Goal: Transaction & Acquisition: Download file/media

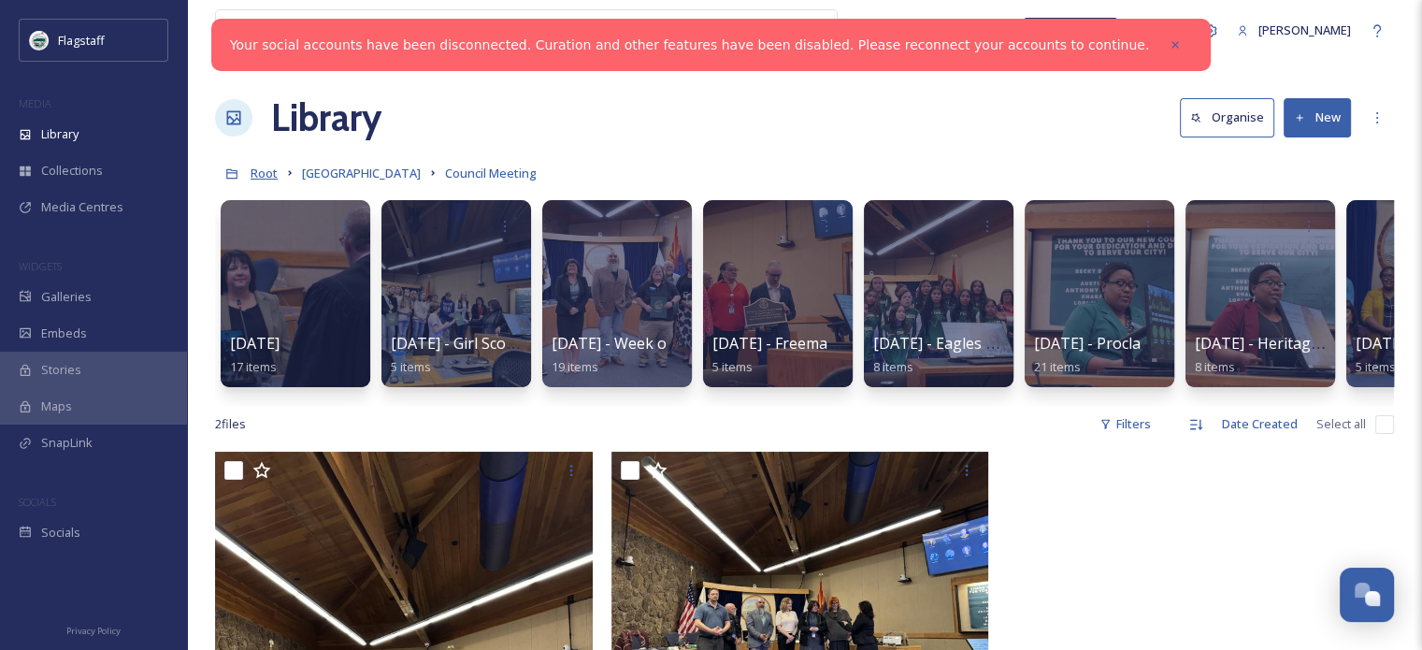
click at [267, 181] on span "Root" at bounding box center [264, 173] width 27 height 17
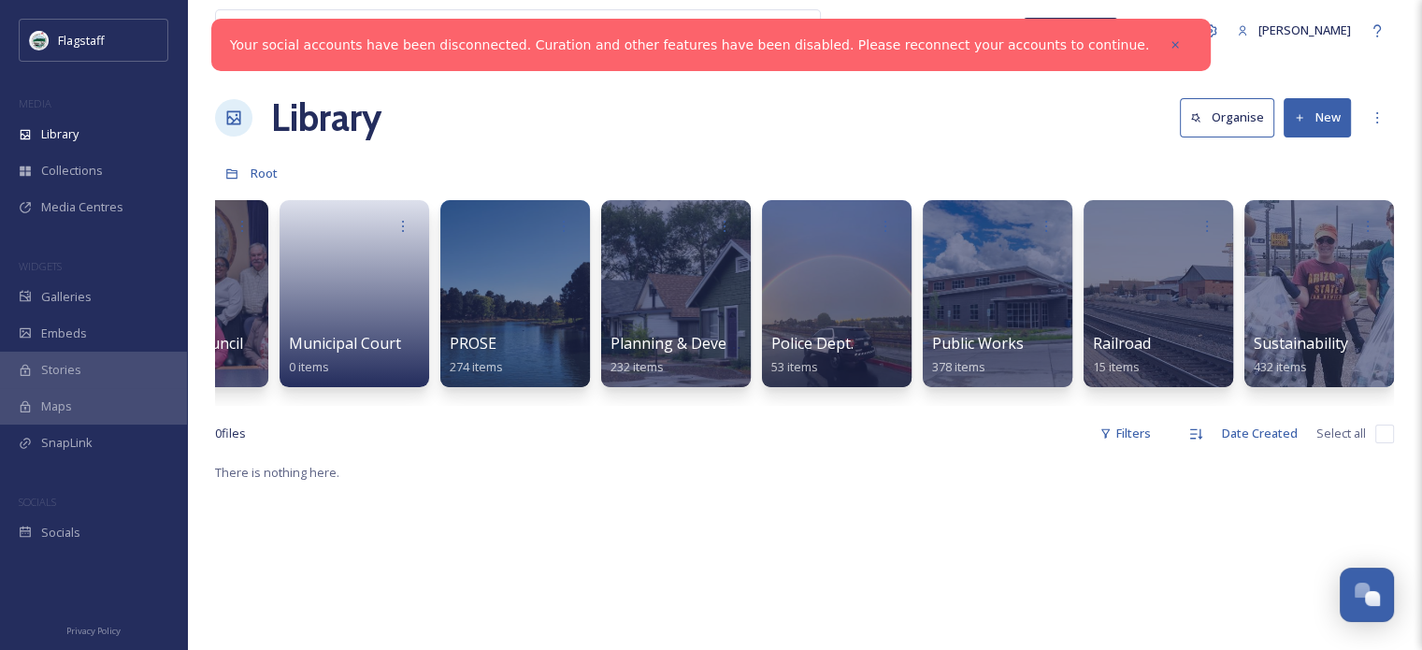
scroll to position [0, 1877]
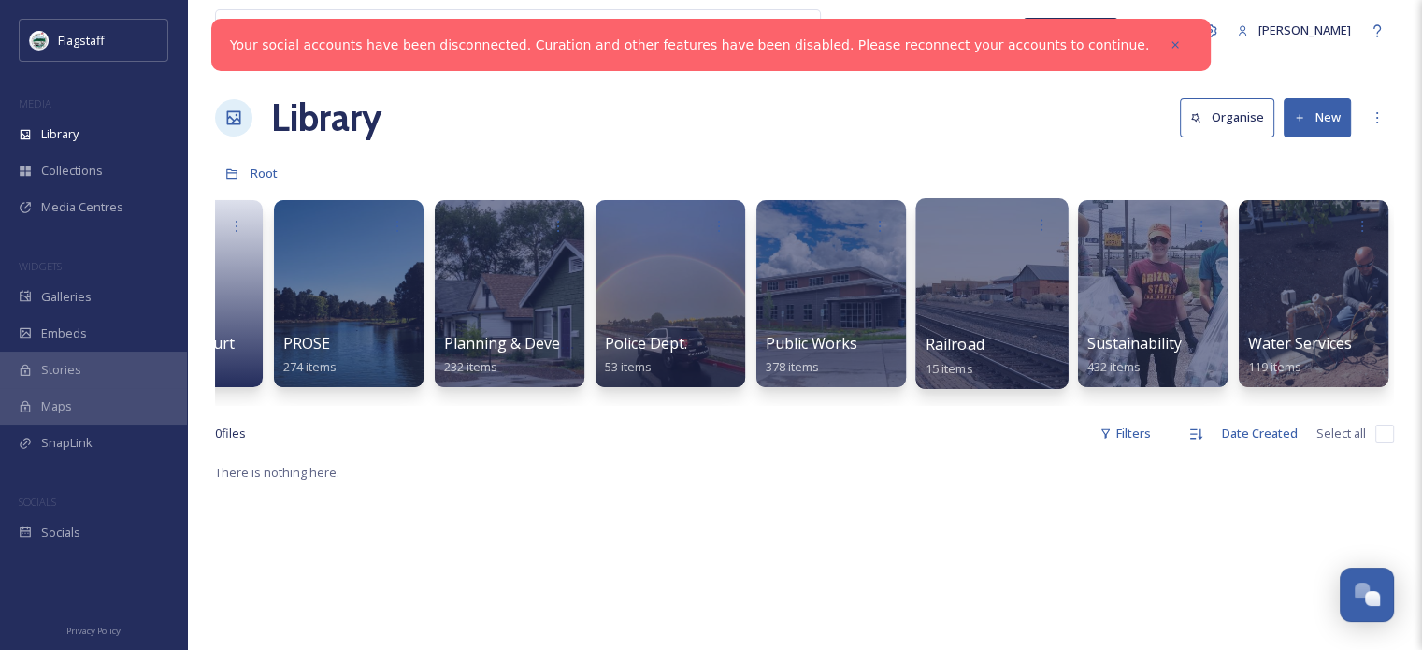
click at [1031, 308] on div at bounding box center [991, 293] width 152 height 191
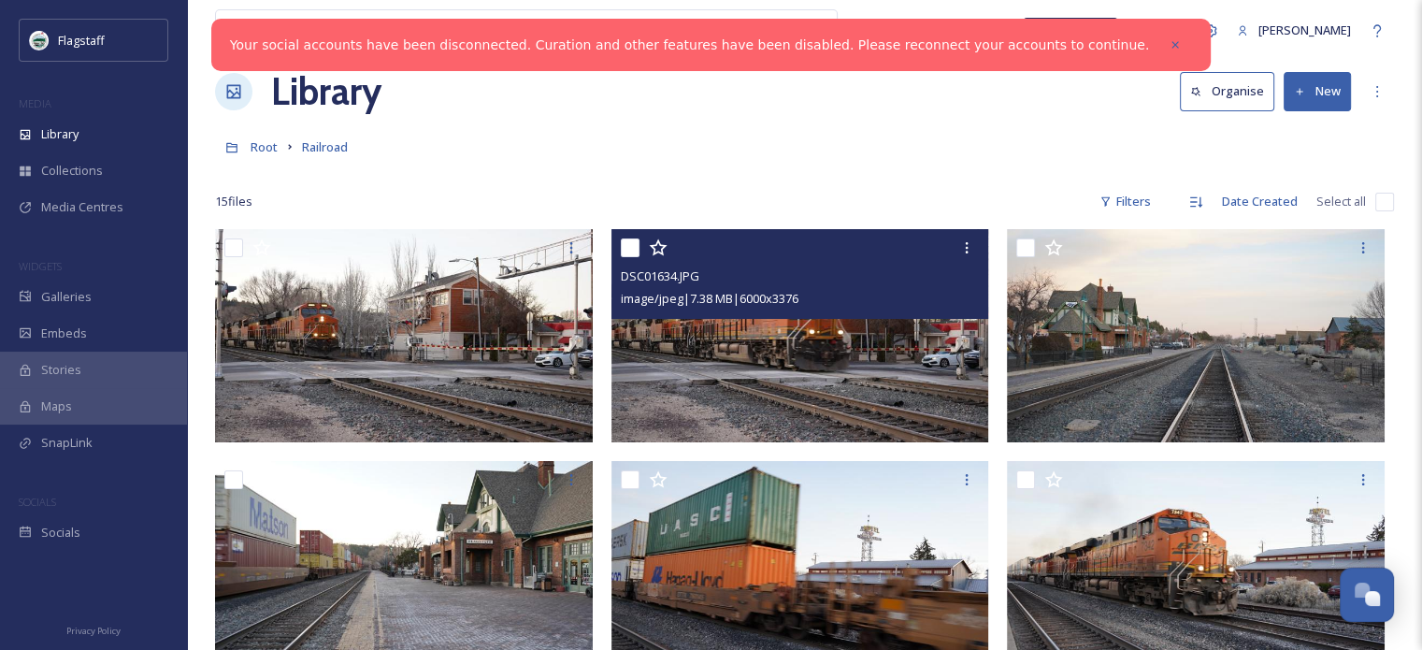
scroll to position [400, 0]
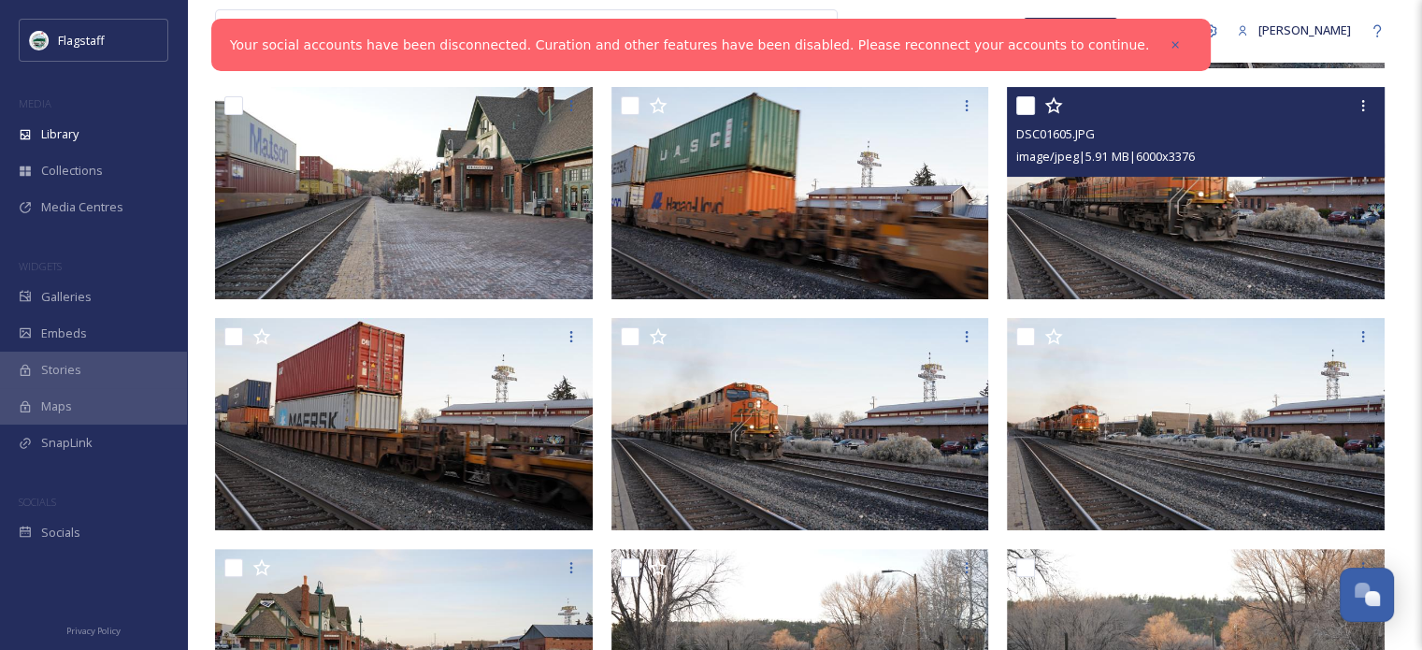
click at [1247, 219] on img at bounding box center [1196, 192] width 378 height 212
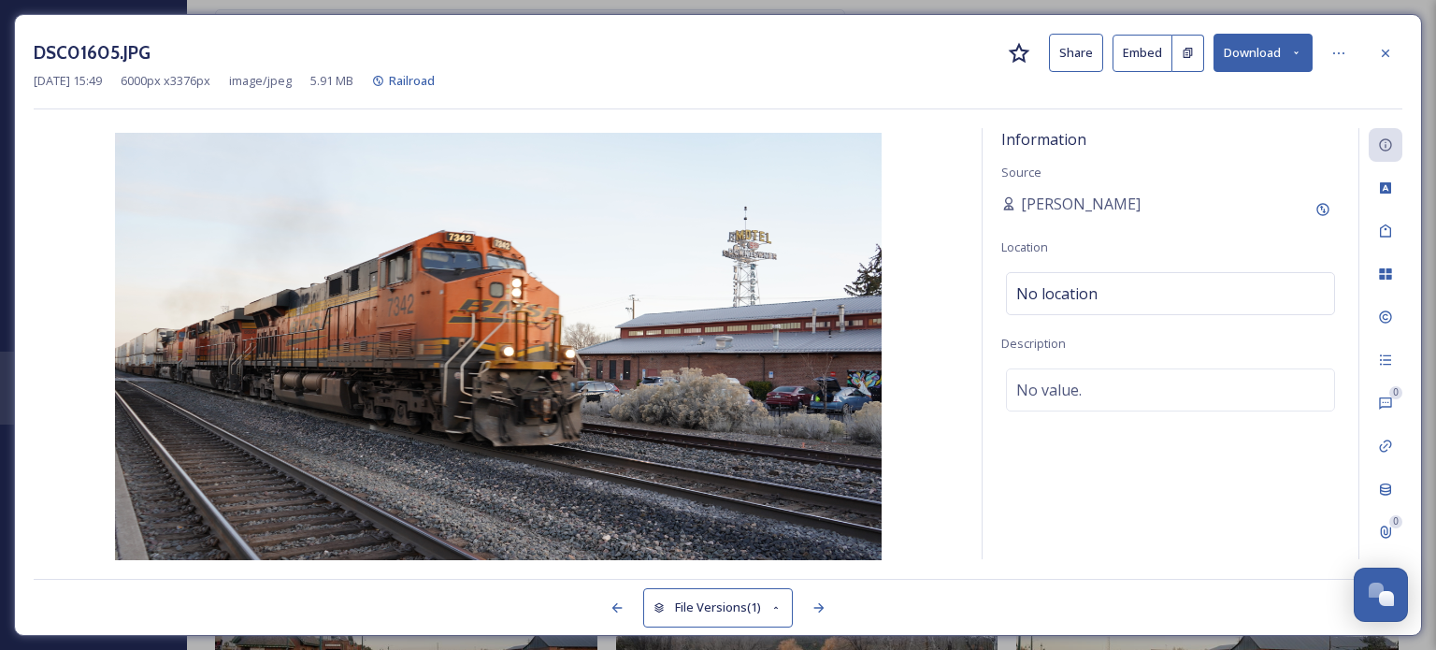
click at [1254, 51] on button "Download" at bounding box center [1263, 53] width 99 height 38
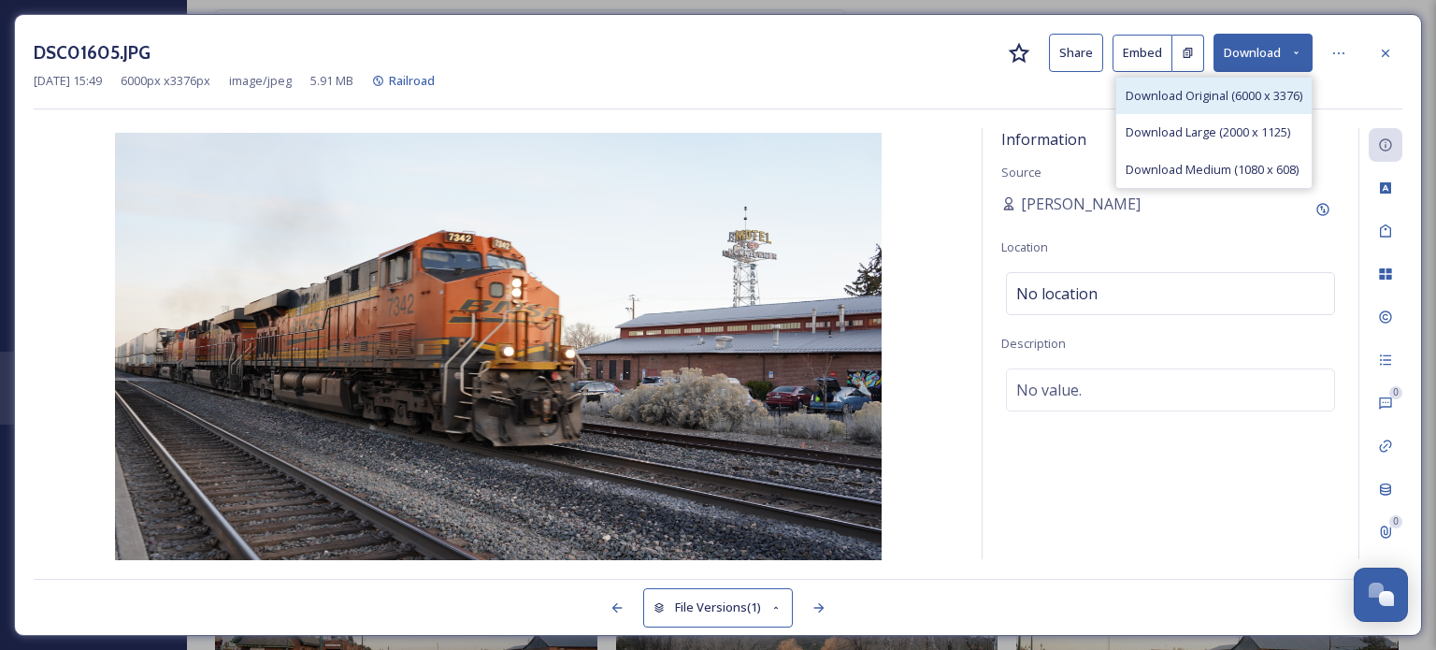
click at [1221, 101] on span "Download Original (6000 x 3376)" at bounding box center [1214, 96] width 177 height 18
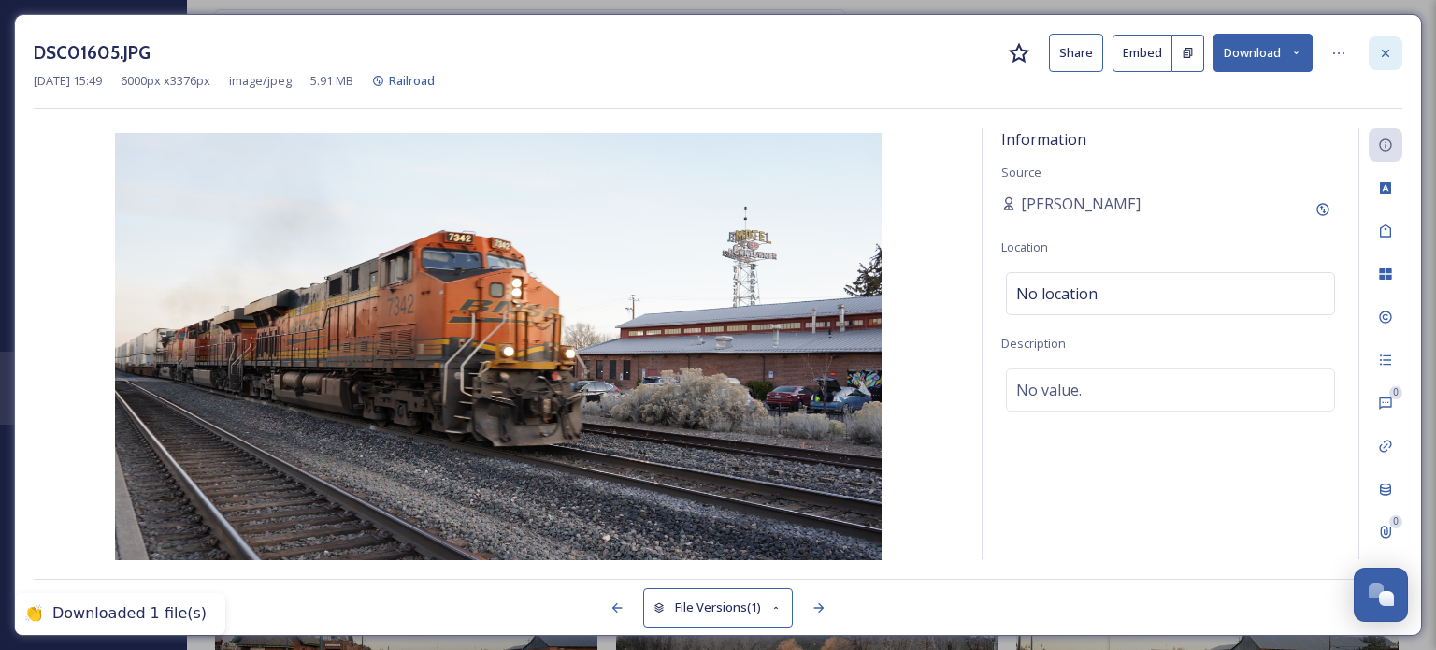
click at [1391, 56] on icon at bounding box center [1385, 53] width 15 height 15
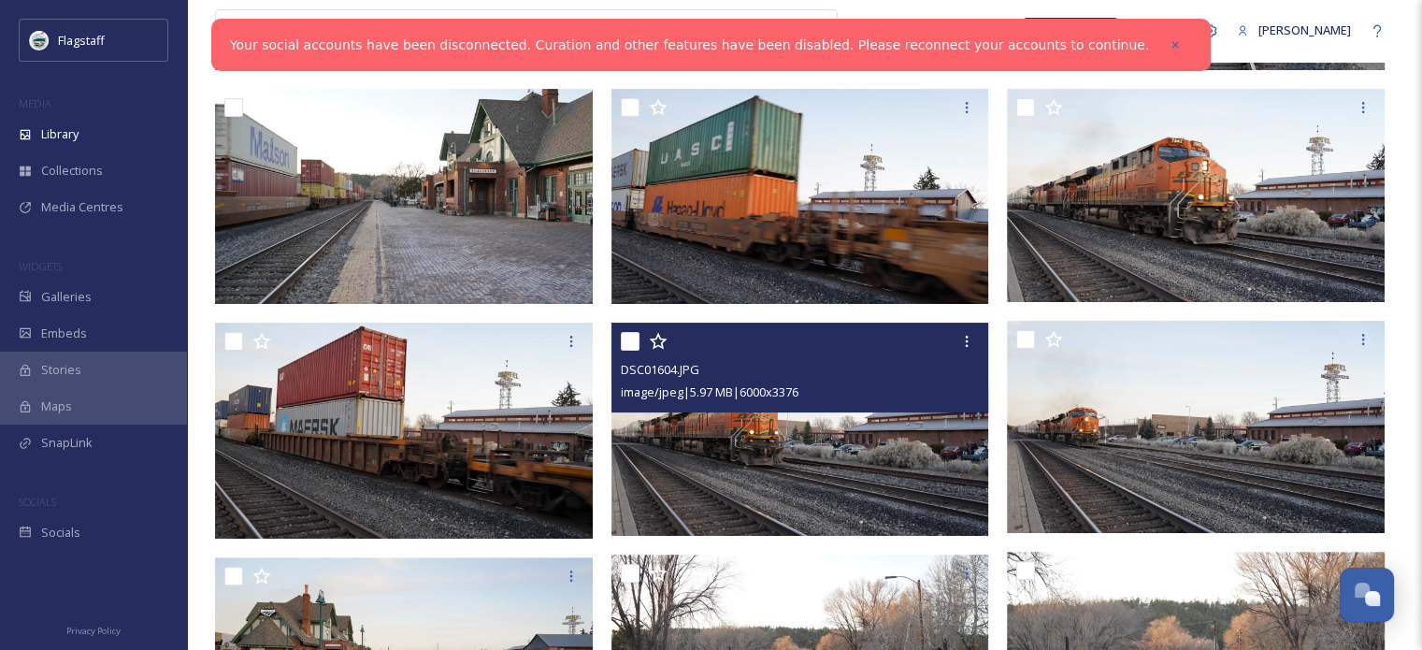
click at [856, 436] on img at bounding box center [801, 429] width 378 height 212
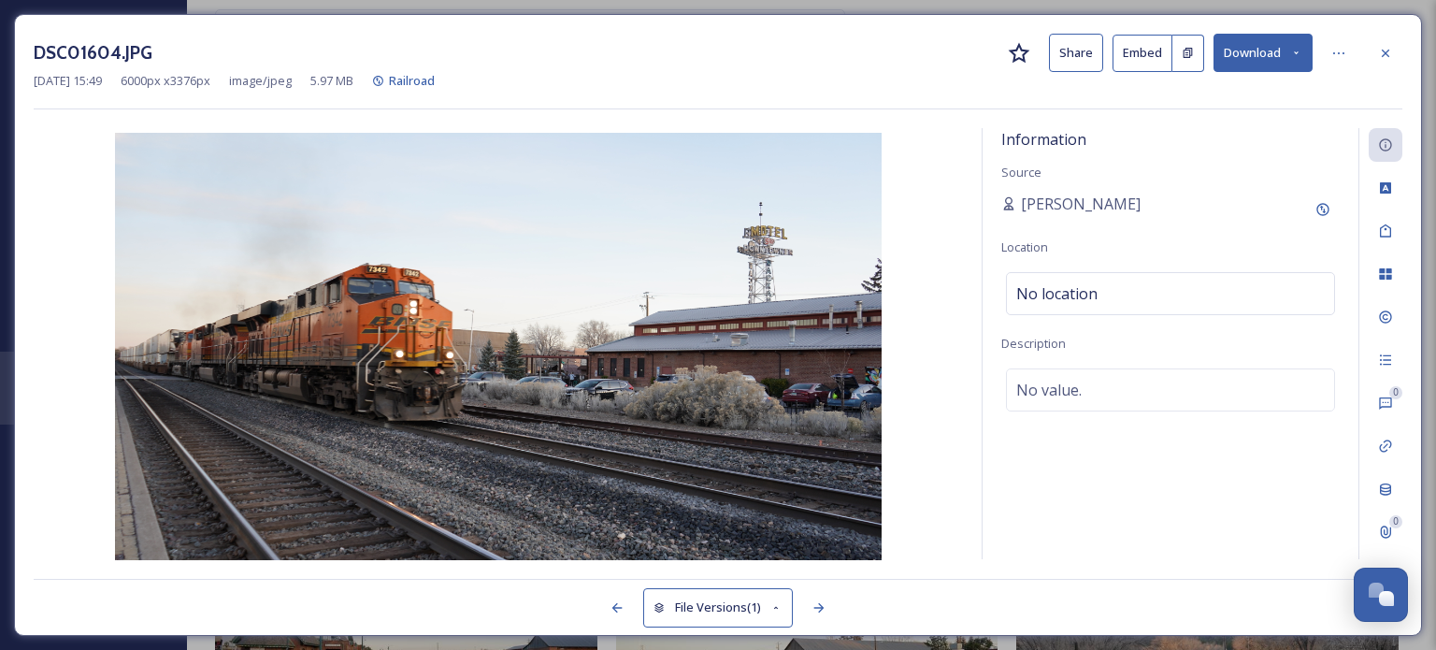
click at [1261, 54] on button "Download" at bounding box center [1263, 53] width 99 height 38
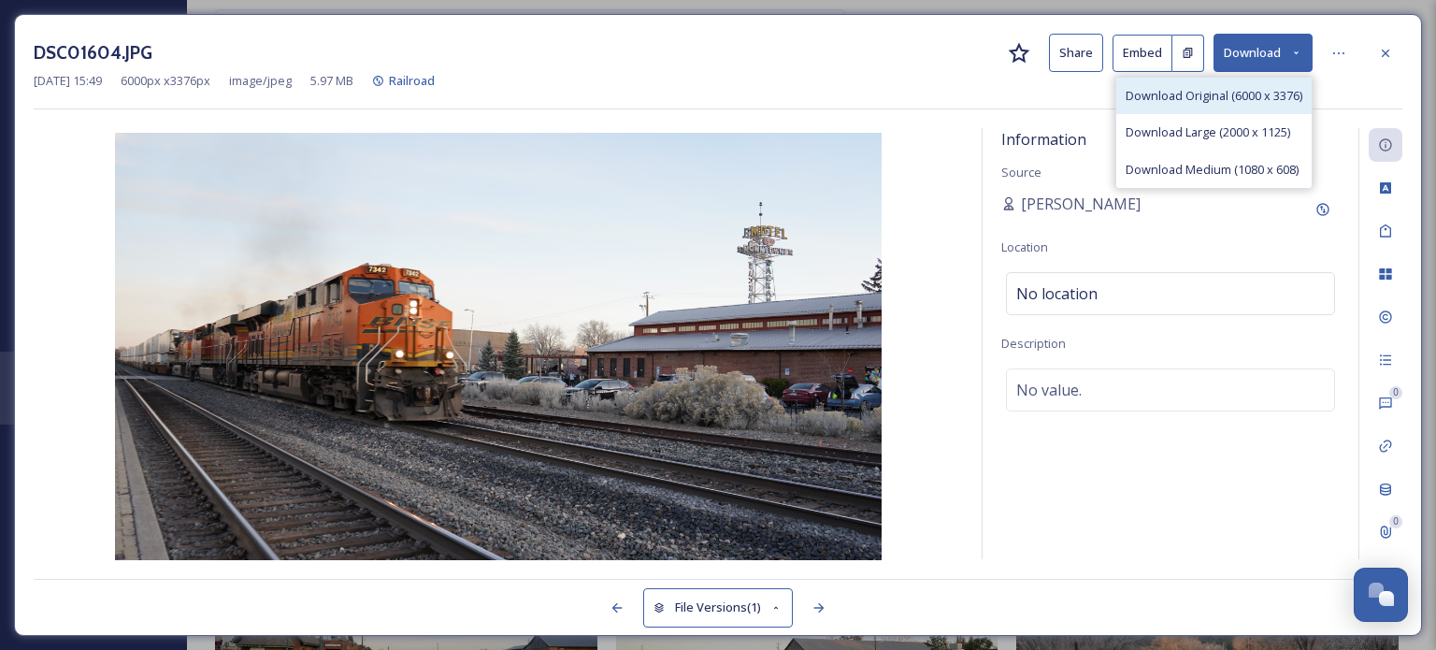
click at [1219, 100] on span "Download Original (6000 x 3376)" at bounding box center [1214, 96] width 177 height 18
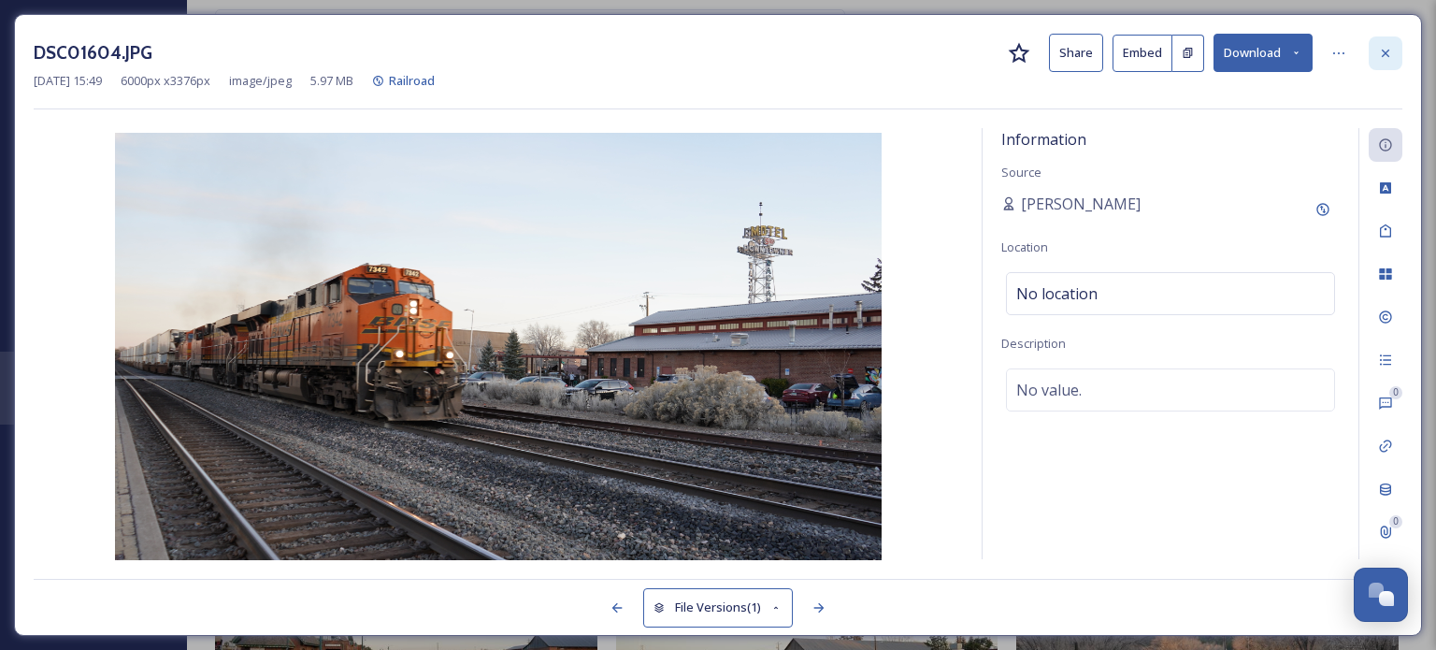
click at [1387, 50] on icon at bounding box center [1385, 53] width 15 height 15
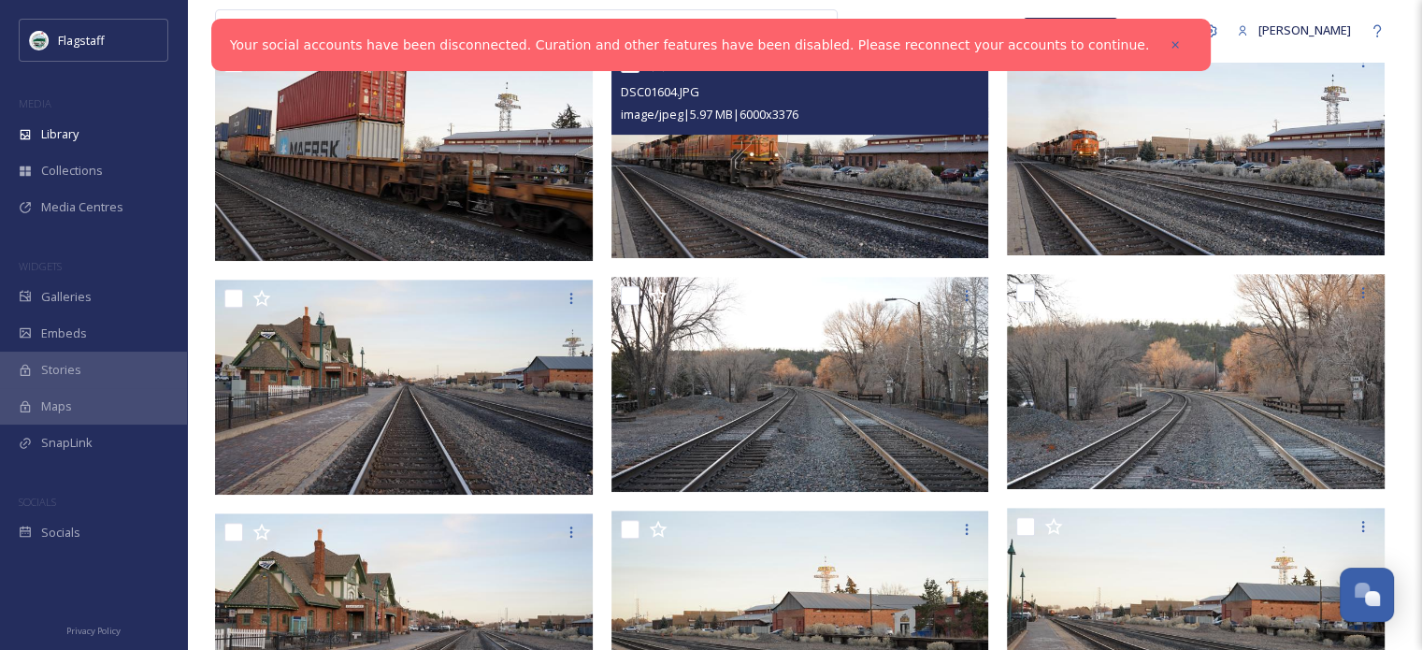
scroll to position [681, 0]
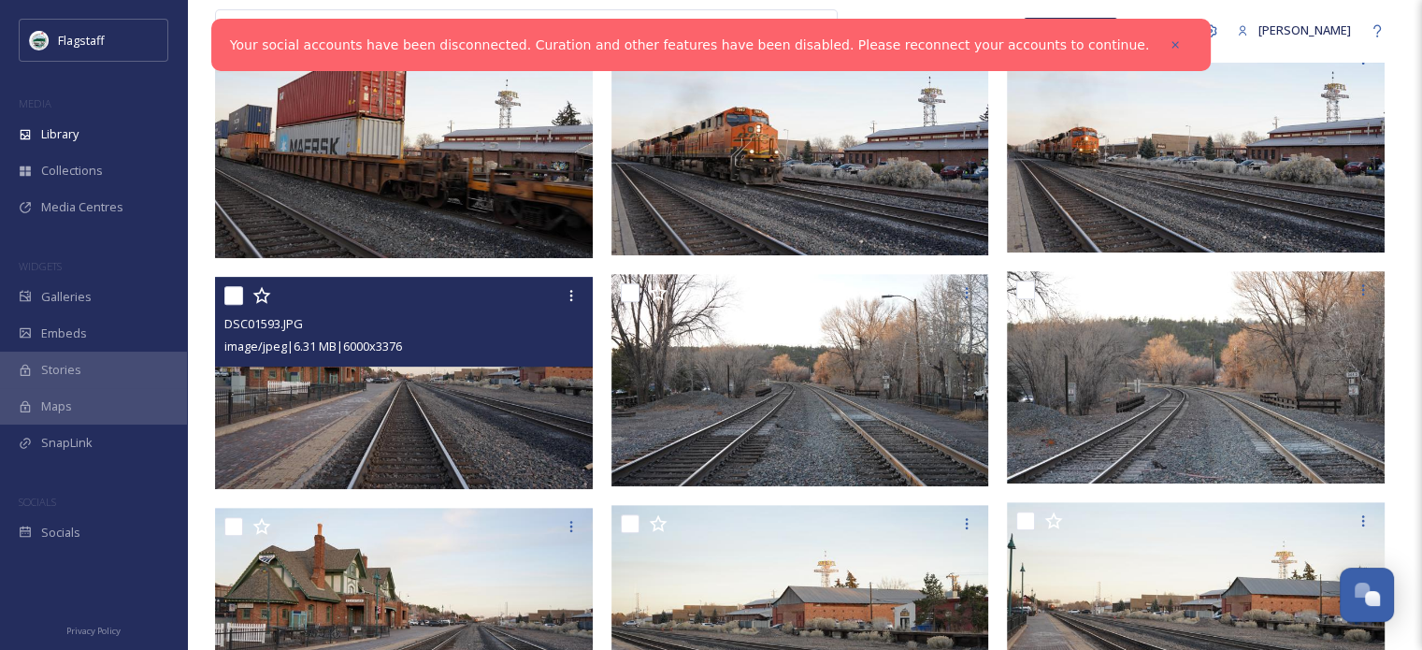
click at [447, 370] on img at bounding box center [404, 383] width 378 height 212
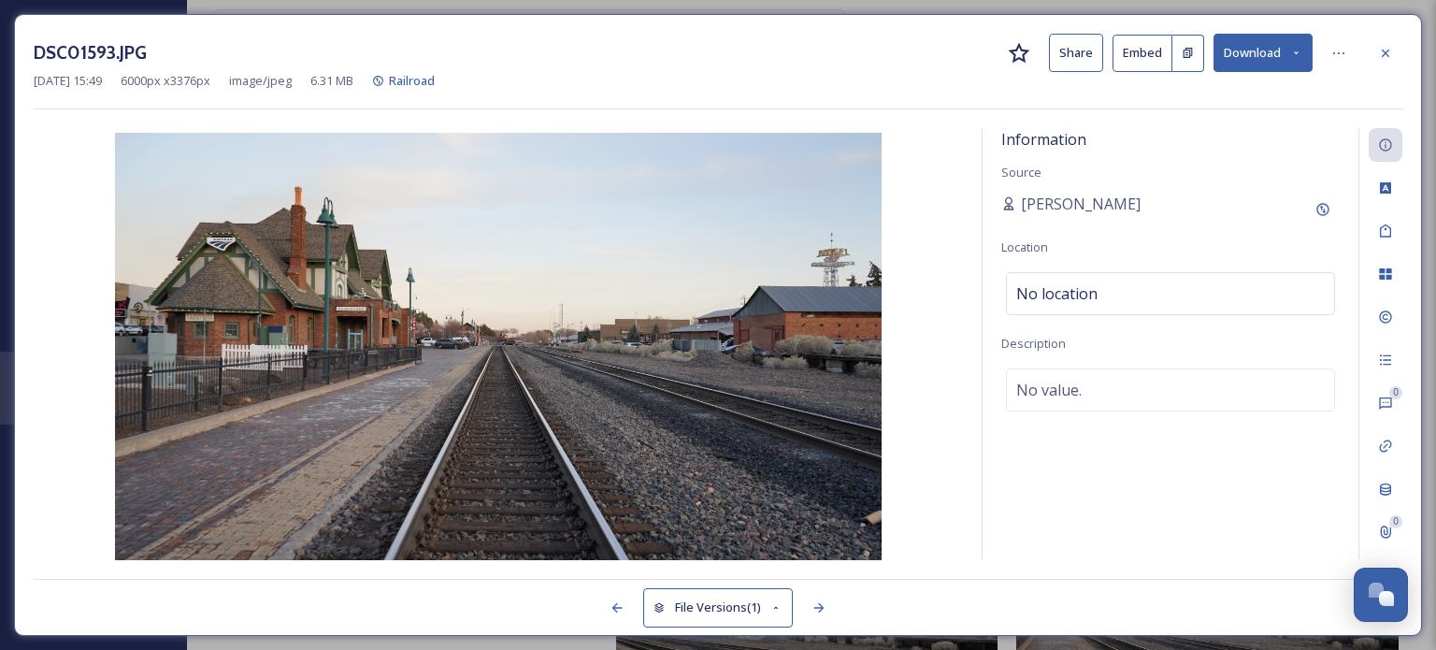
click at [1241, 46] on button "Download" at bounding box center [1263, 53] width 99 height 38
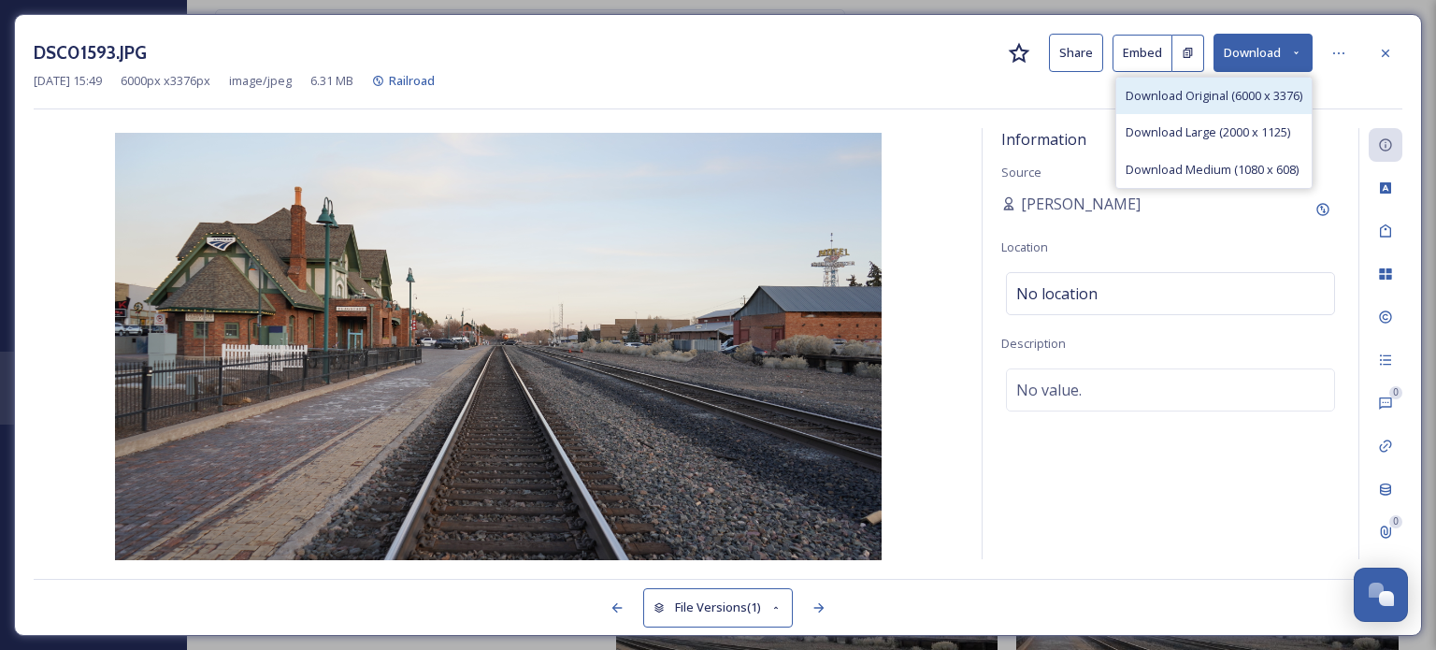
click at [1200, 95] on span "Download Original (6000 x 3376)" at bounding box center [1214, 96] width 177 height 18
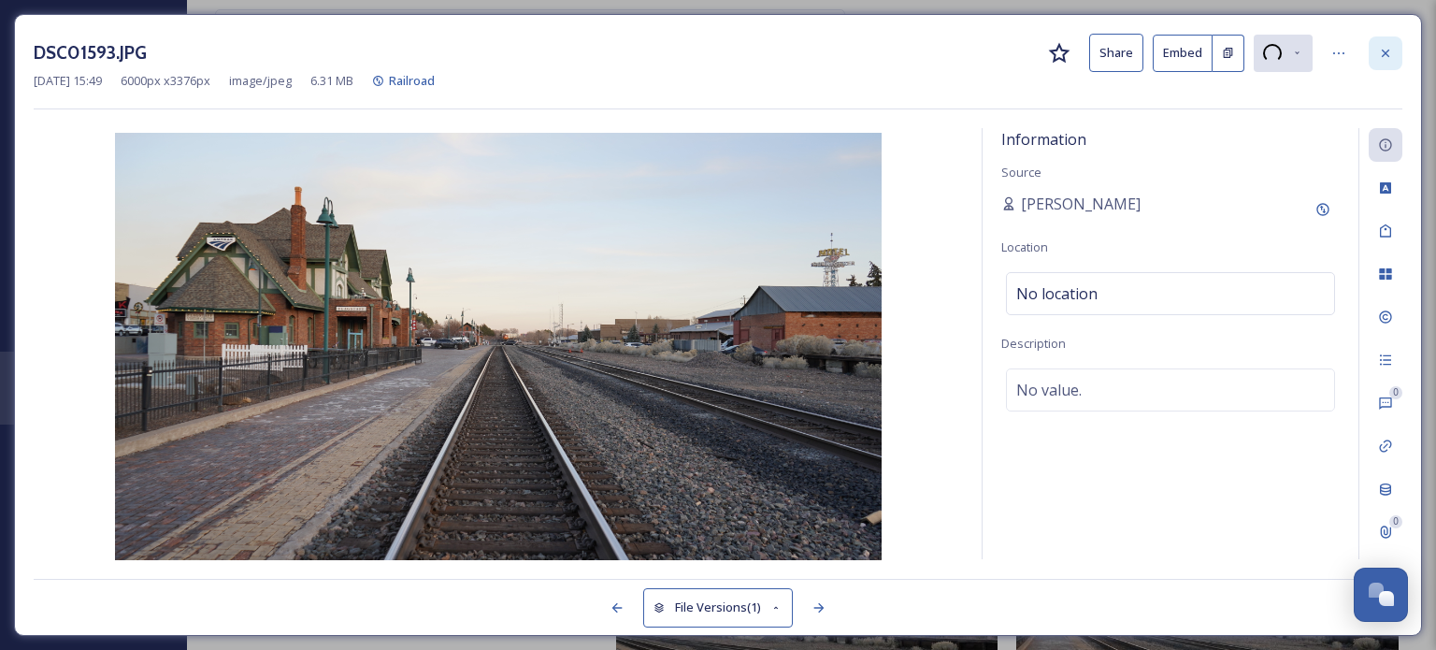
click at [1382, 50] on icon at bounding box center [1385, 53] width 15 height 15
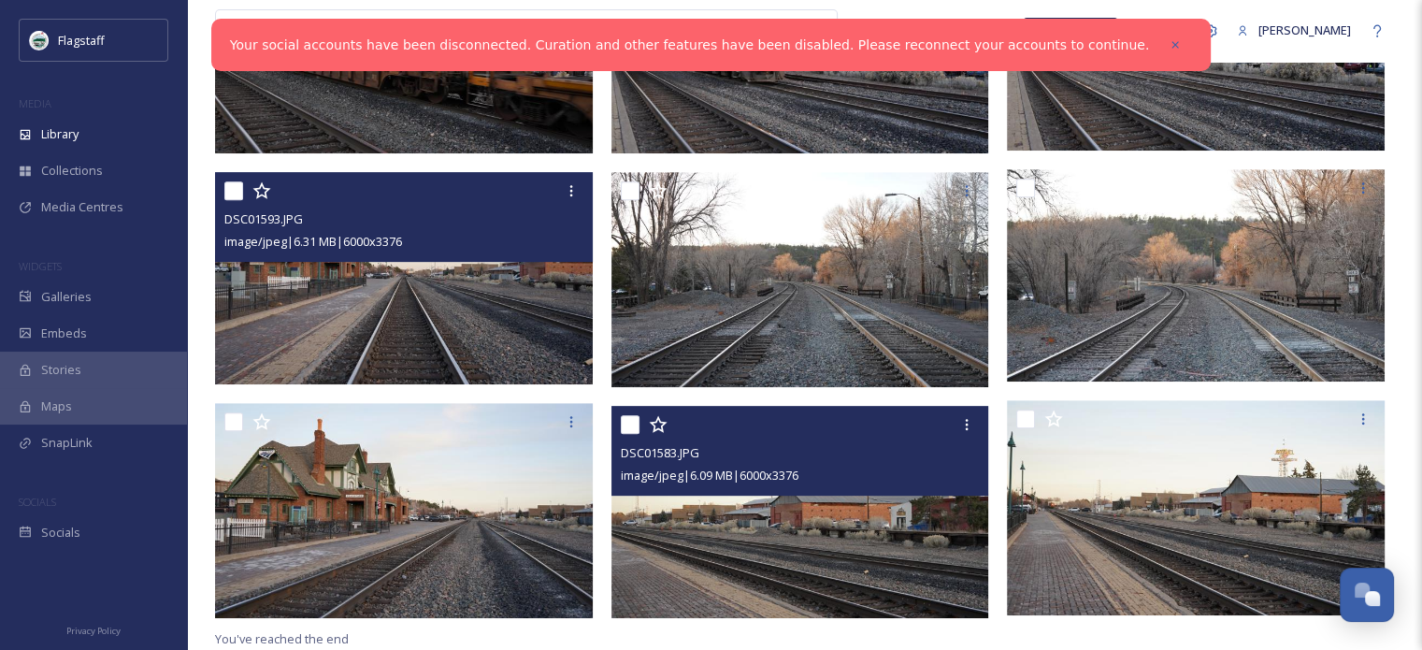
scroll to position [785, 0]
